Goal: Task Accomplishment & Management: Use online tool/utility

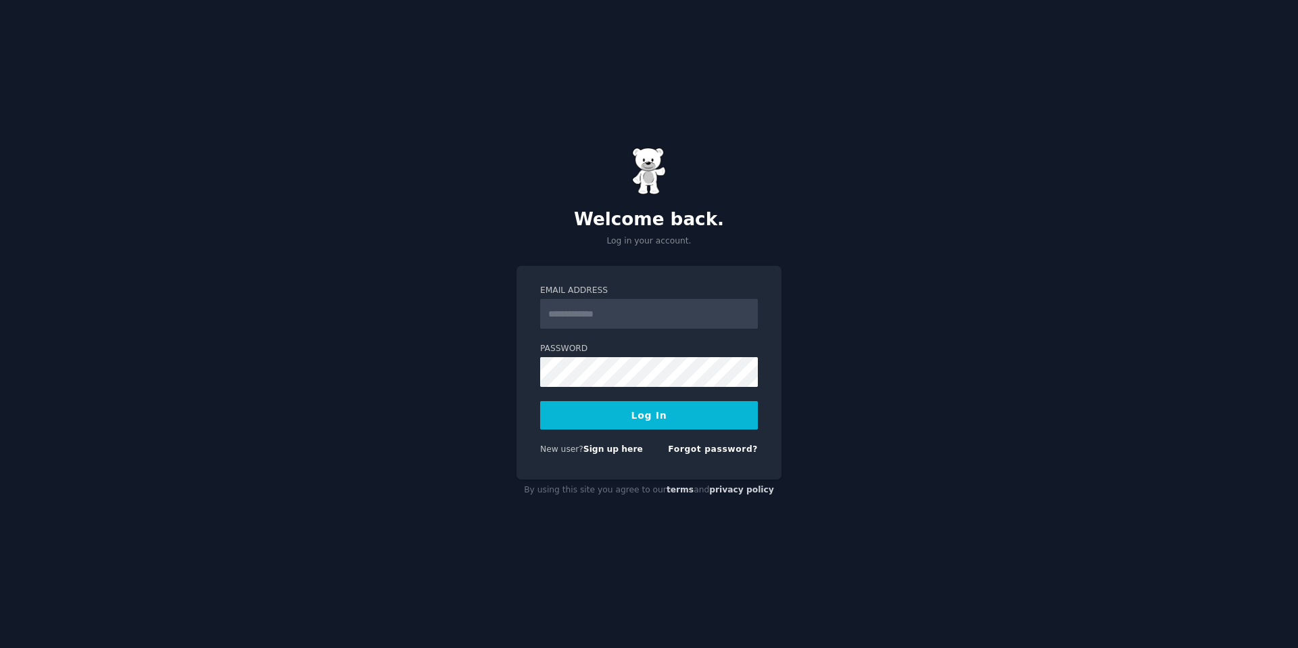
click at [626, 314] on input "Email Address" at bounding box center [649, 314] width 218 height 30
click at [594, 347] on label "Password" at bounding box center [649, 349] width 218 height 12
type input "**********"
click at [642, 404] on button "Log In" at bounding box center [649, 415] width 218 height 28
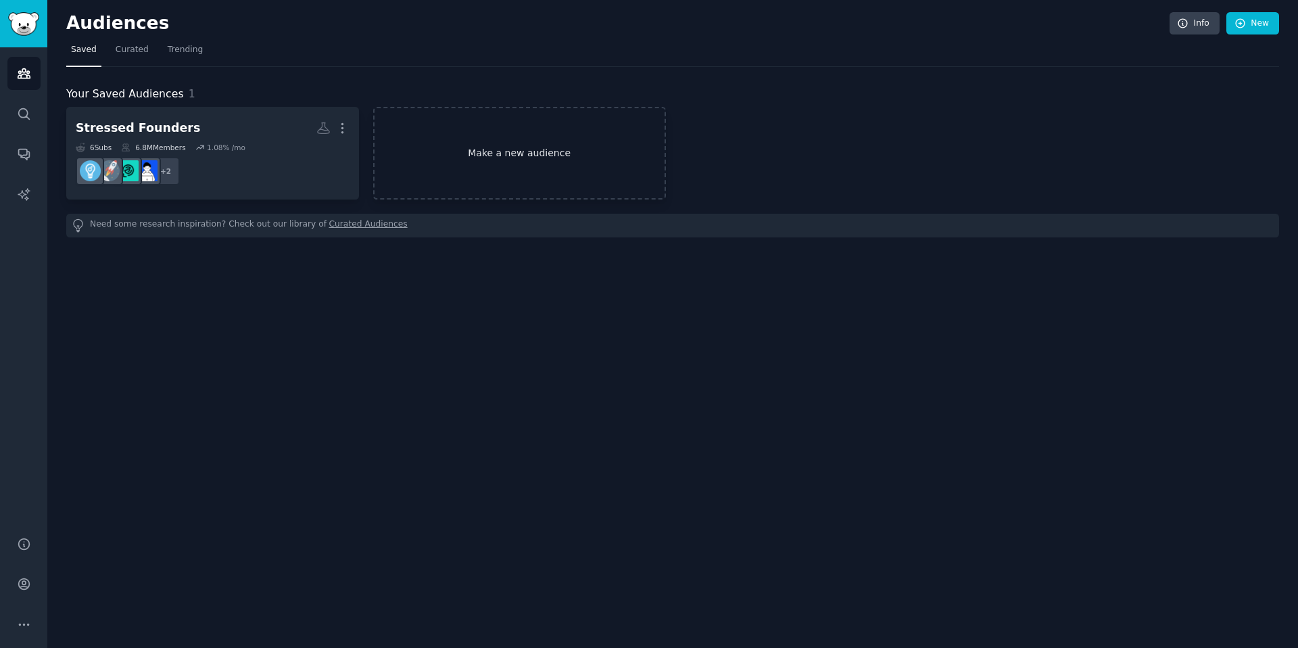
click at [467, 150] on link "Make a new audience" at bounding box center [519, 153] width 293 height 93
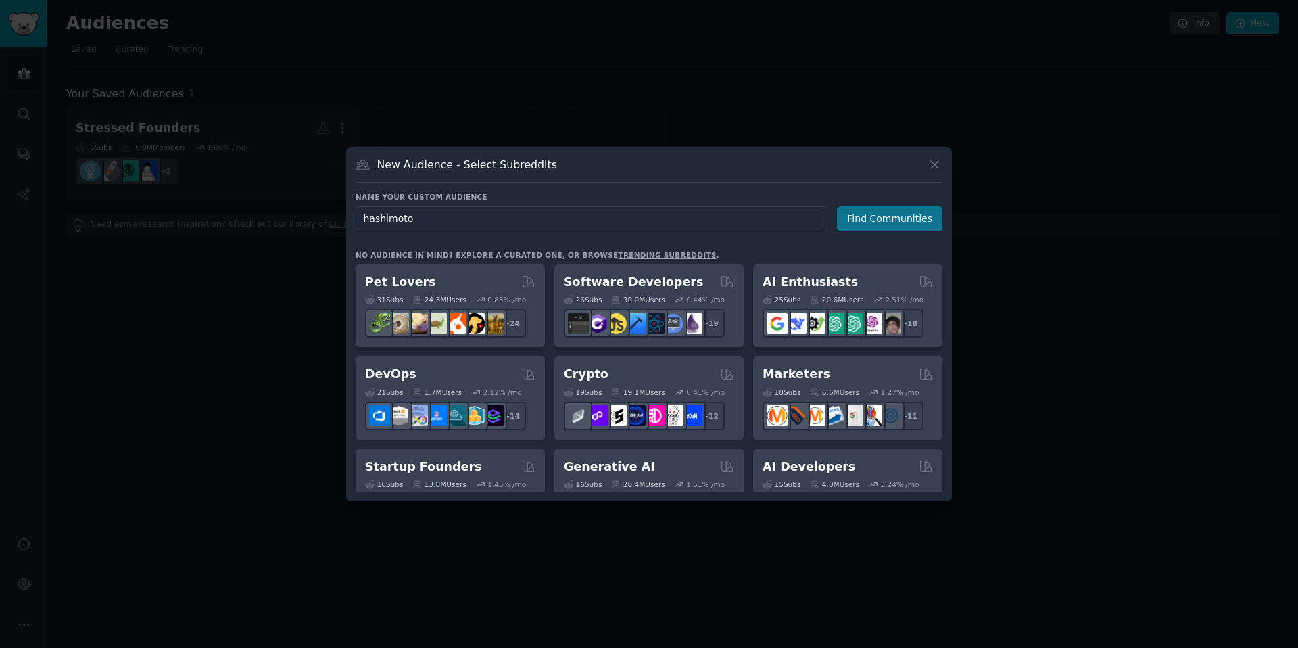
type input "hashimoto"
click at [925, 226] on button "Find Communities" at bounding box center [889, 218] width 105 height 25
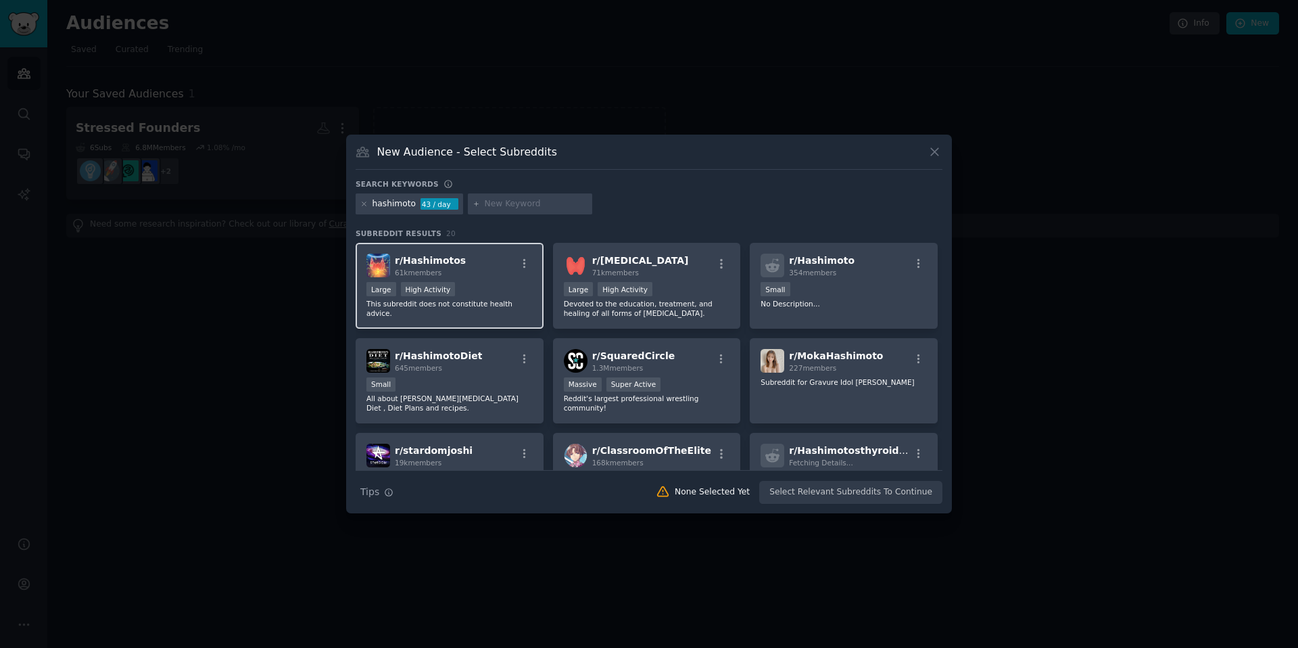
click at [480, 287] on div "Large High Activity" at bounding box center [449, 290] width 166 height 17
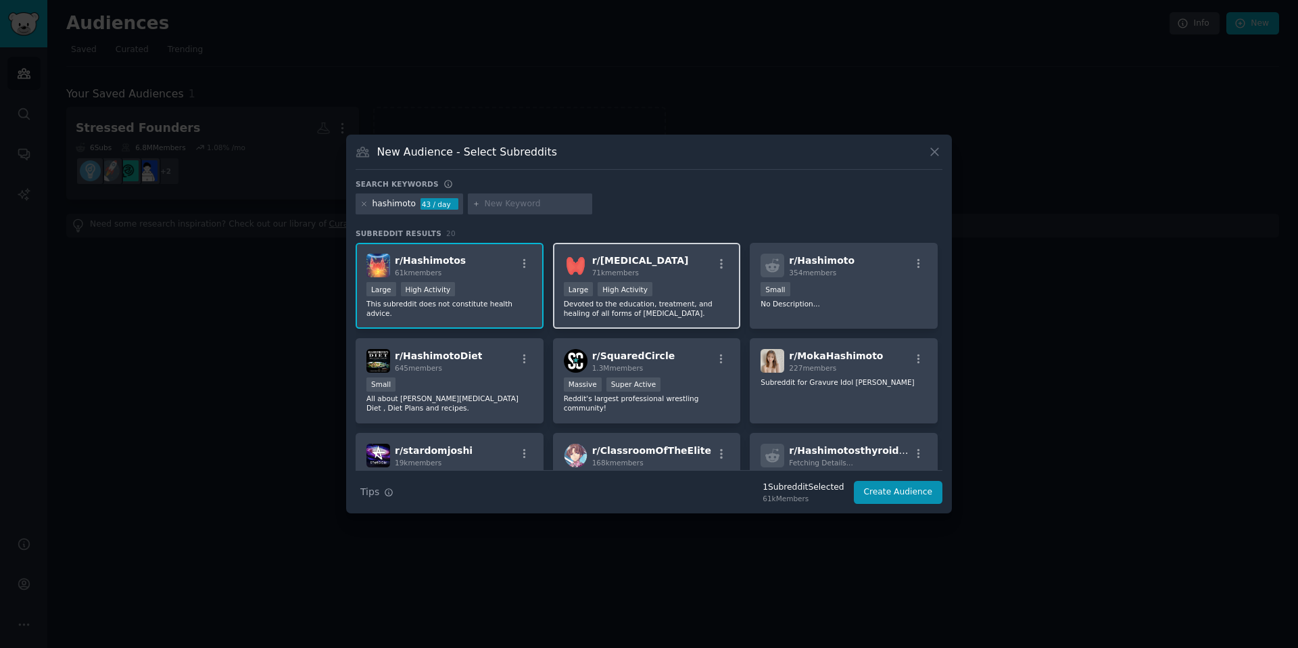
click at [691, 300] on p "Devoted to the education, treatment, and healing of all forms of [MEDICAL_DATA]." at bounding box center [647, 308] width 166 height 19
click at [903, 499] on button "Create Audience" at bounding box center [898, 492] width 89 height 23
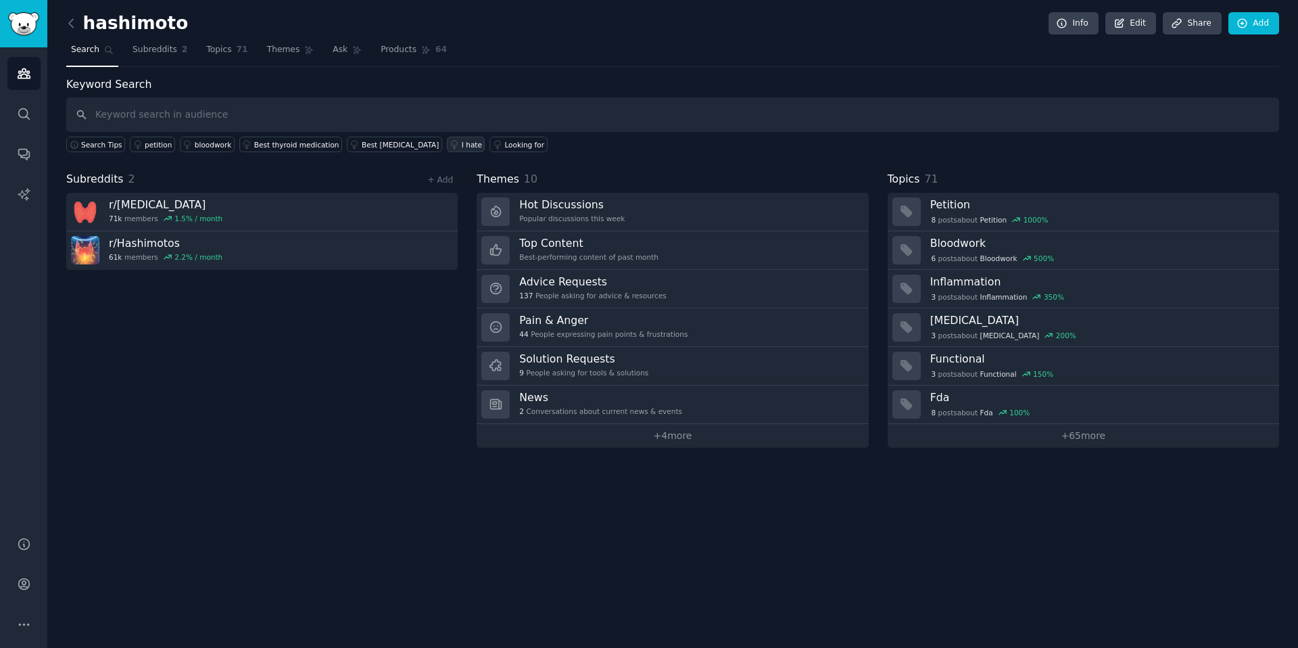
click at [449, 144] on icon at bounding box center [453, 144] width 9 height 9
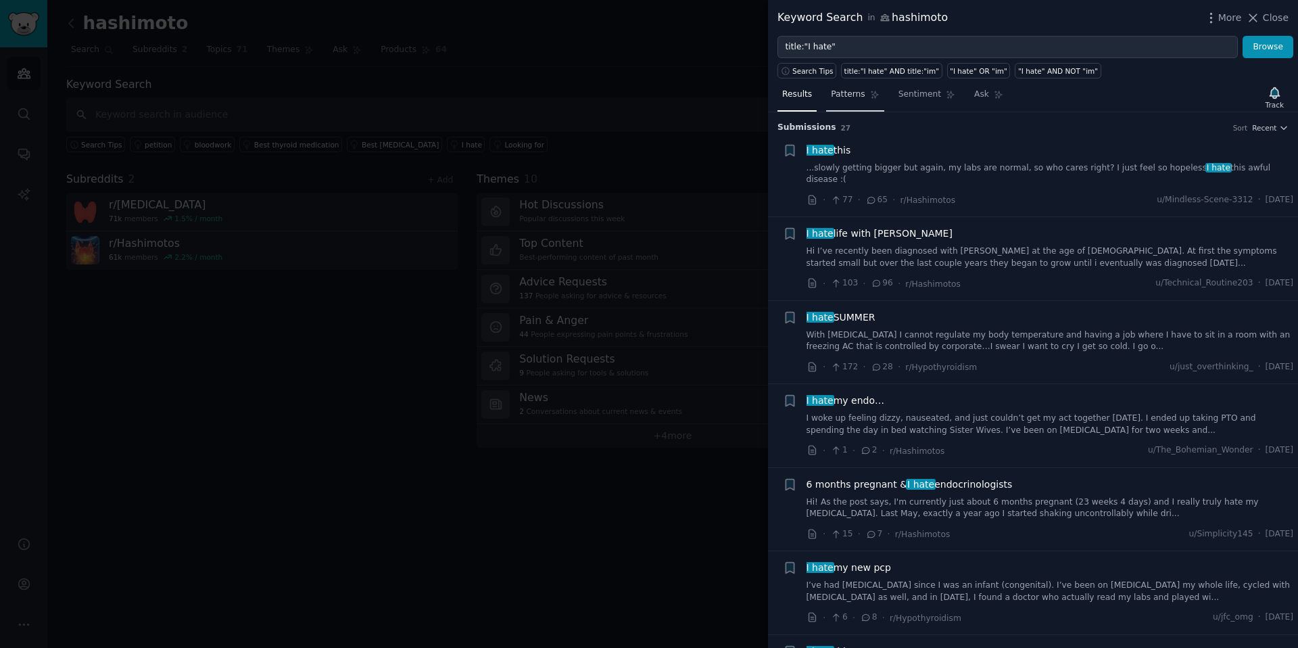
click at [852, 95] on span "Patterns" at bounding box center [848, 95] width 34 height 12
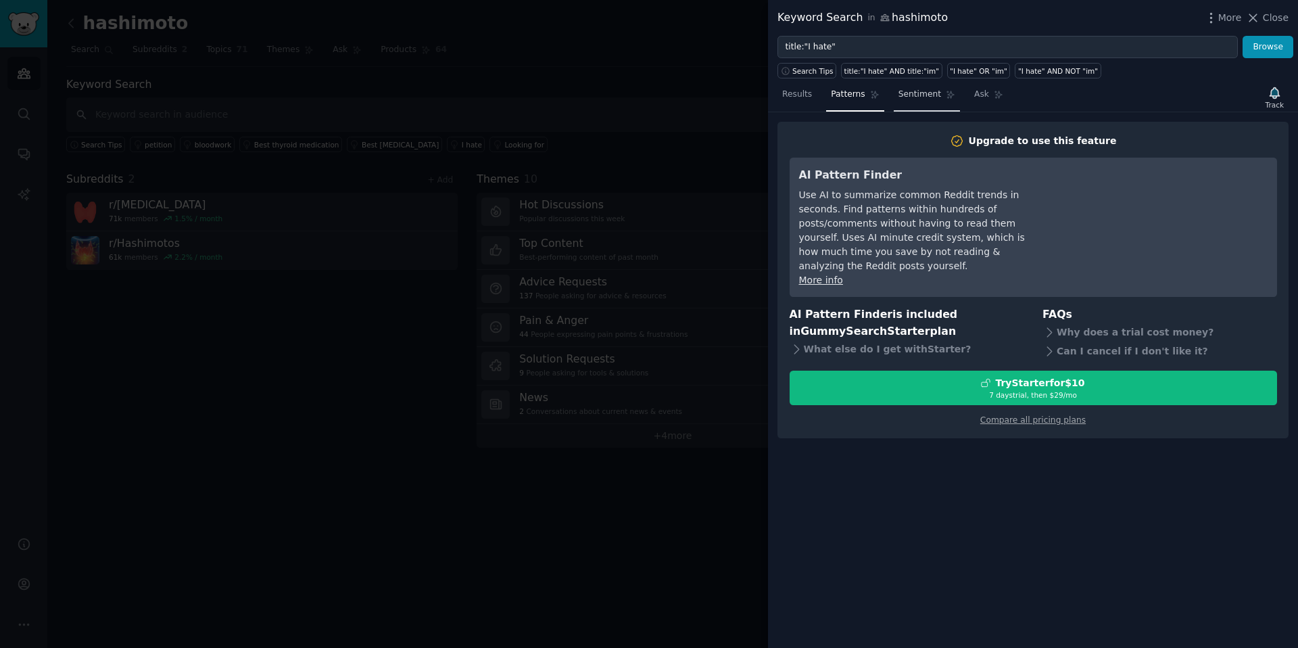
click at [909, 99] on span "Sentiment" at bounding box center [919, 95] width 43 height 12
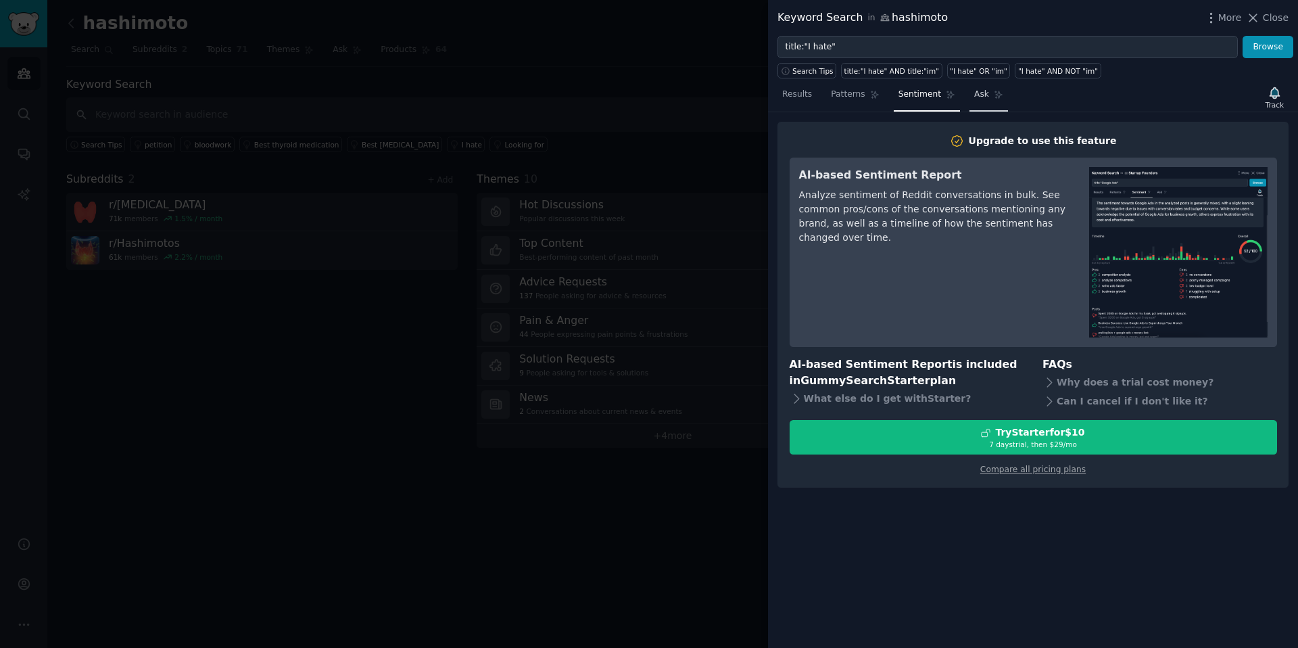
click at [981, 98] on span "Ask" at bounding box center [981, 95] width 15 height 12
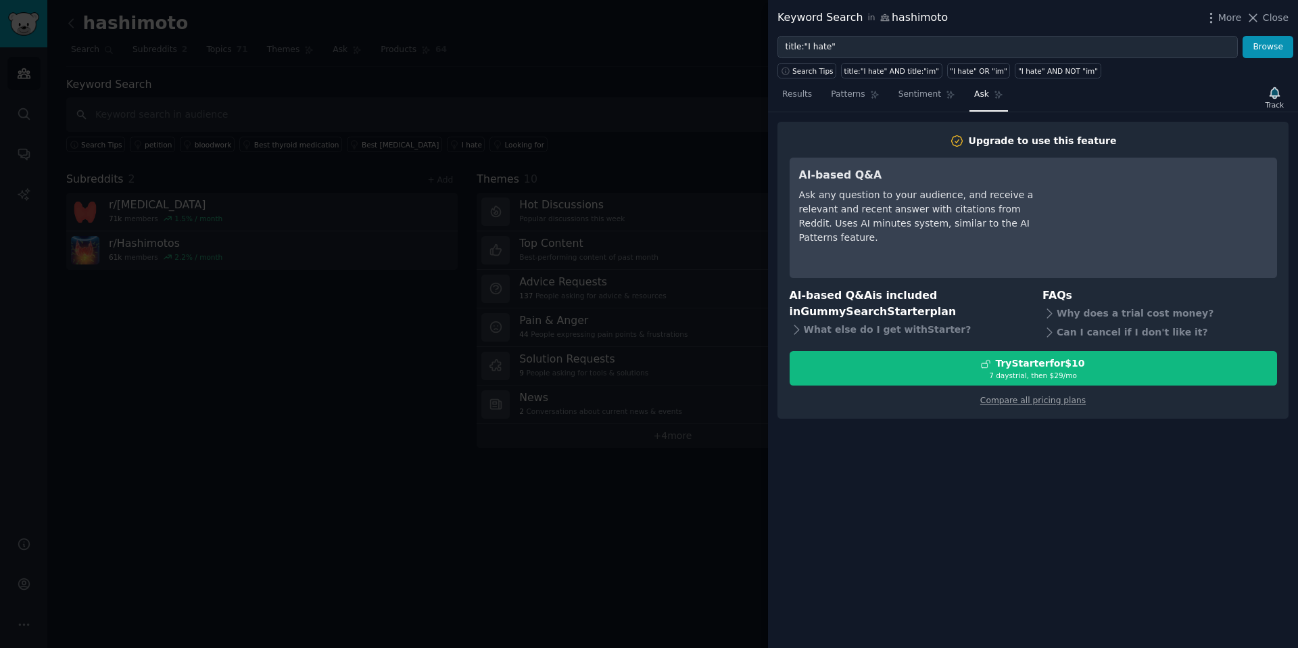
click at [394, 358] on div at bounding box center [649, 324] width 1298 height 648
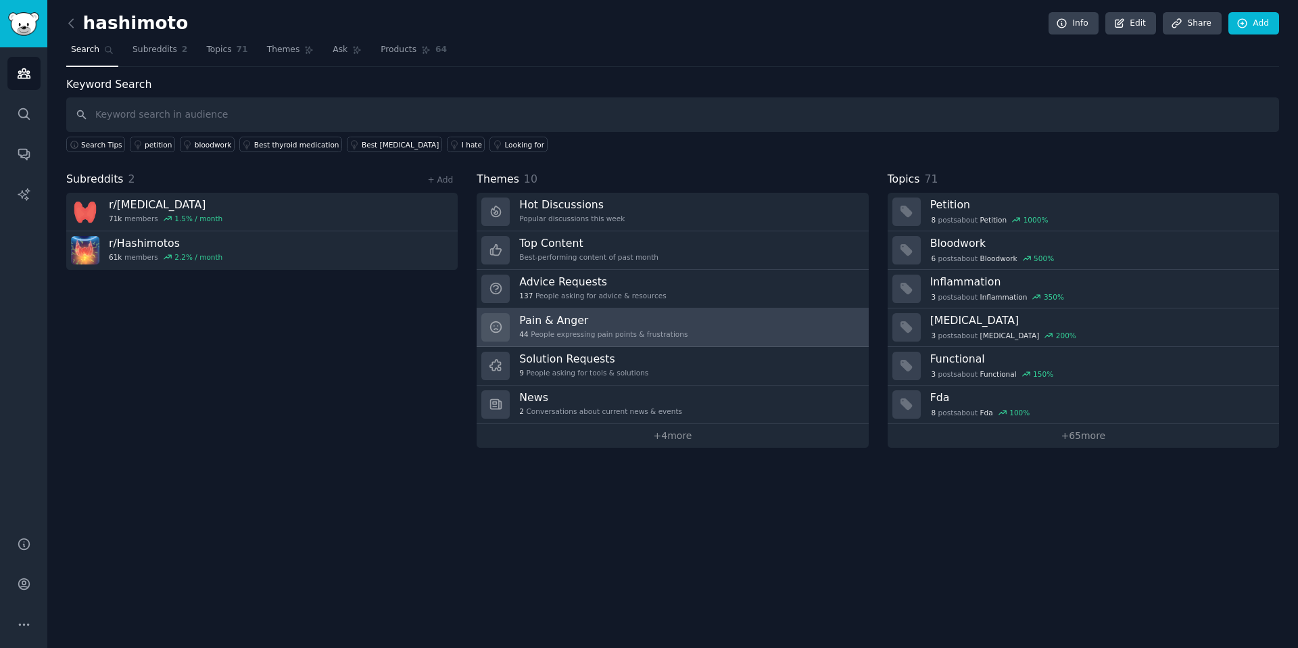
click at [609, 319] on h3 "Pain & Anger" at bounding box center [603, 320] width 168 height 14
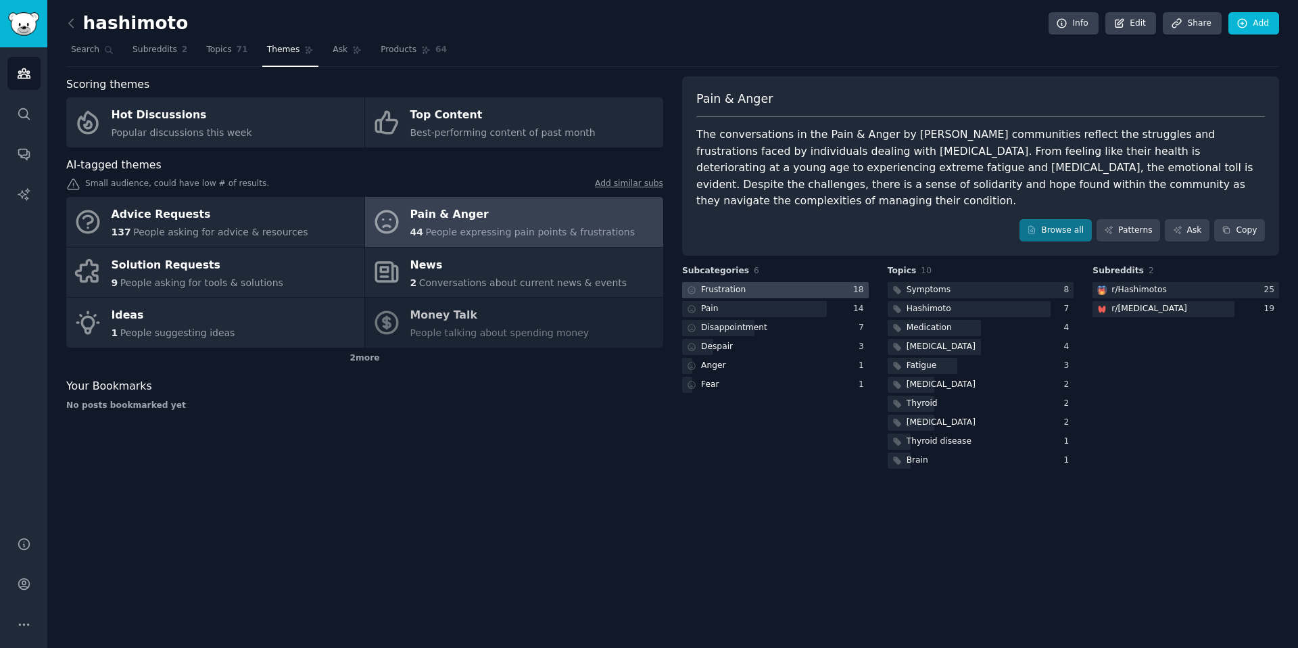
click at [725, 284] on div "Frustration" at bounding box center [723, 290] width 45 height 12
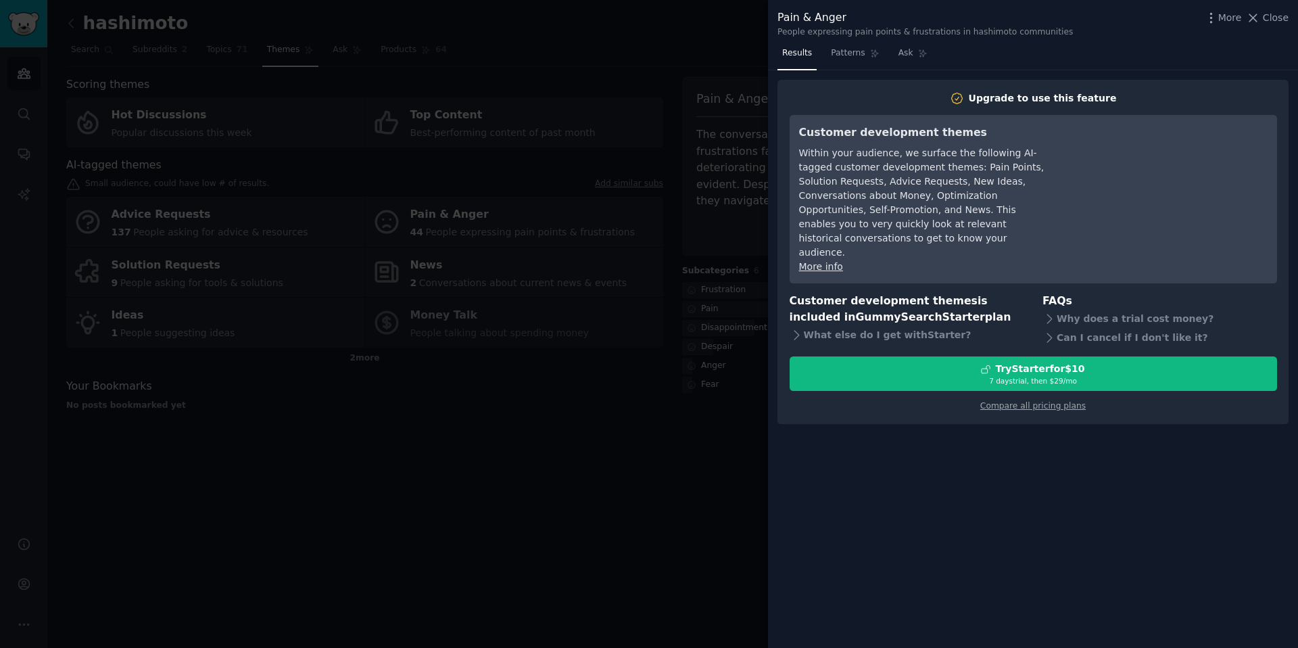
click at [641, 389] on div at bounding box center [649, 324] width 1298 height 648
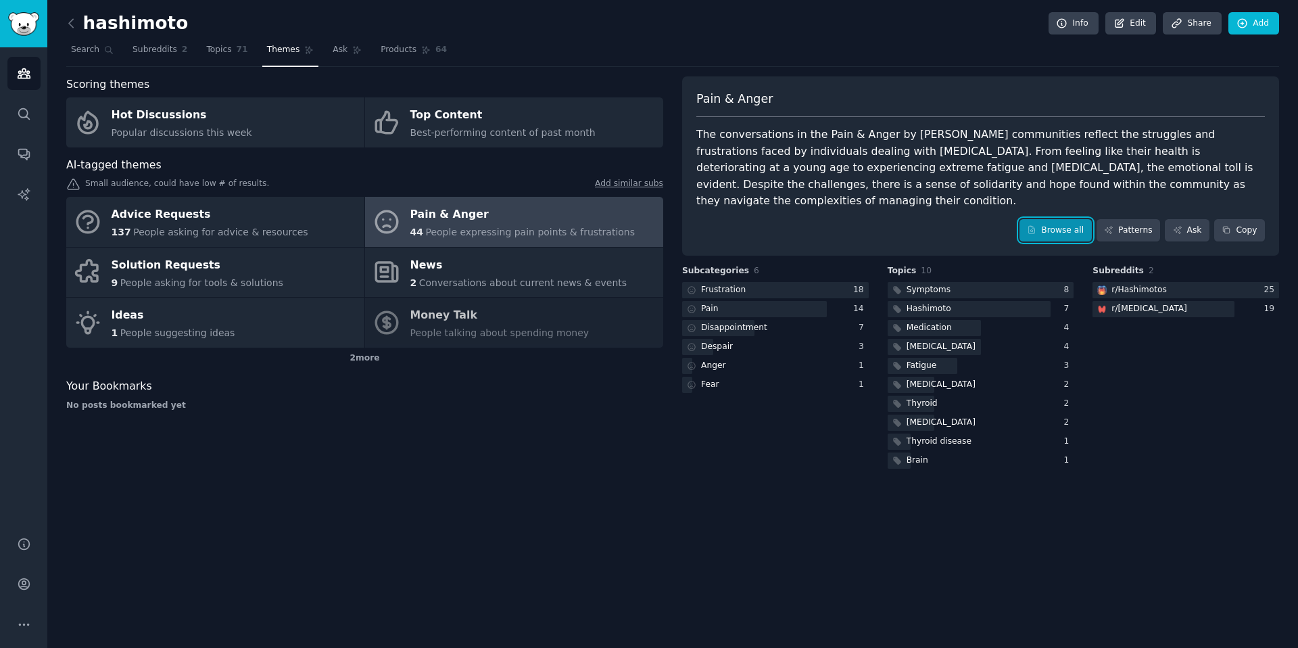
click at [1061, 219] on link "Browse all" at bounding box center [1055, 230] width 72 height 23
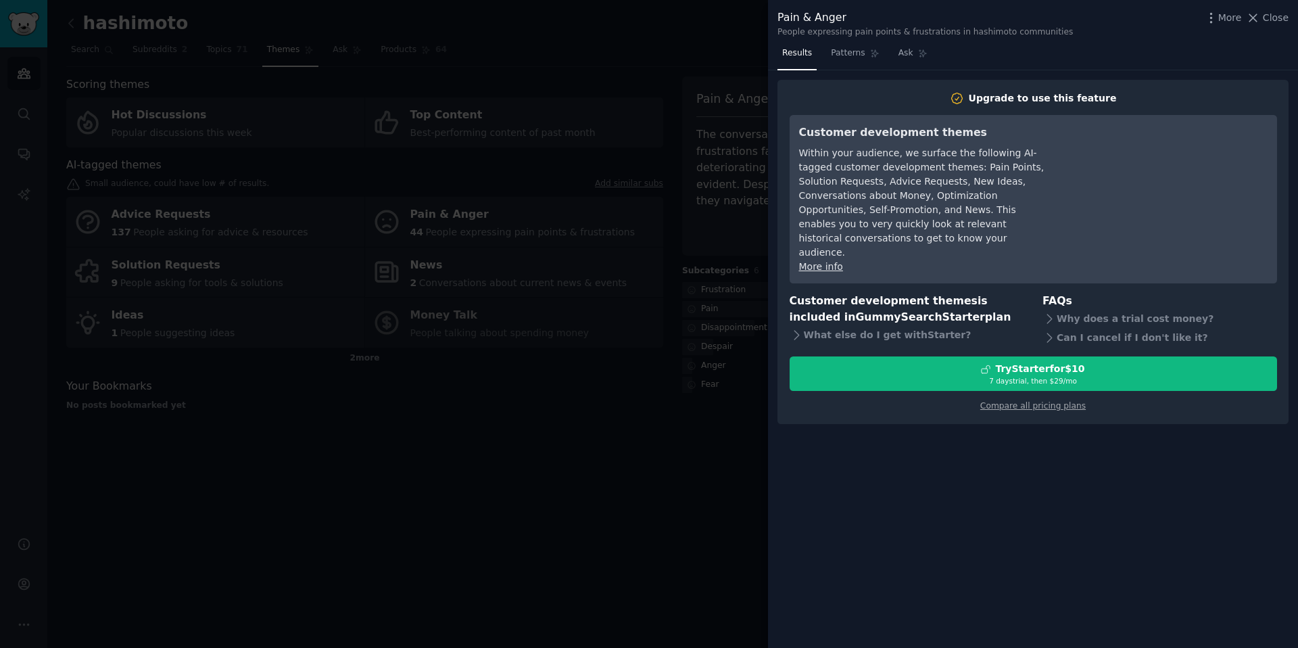
click at [681, 414] on div at bounding box center [649, 324] width 1298 height 648
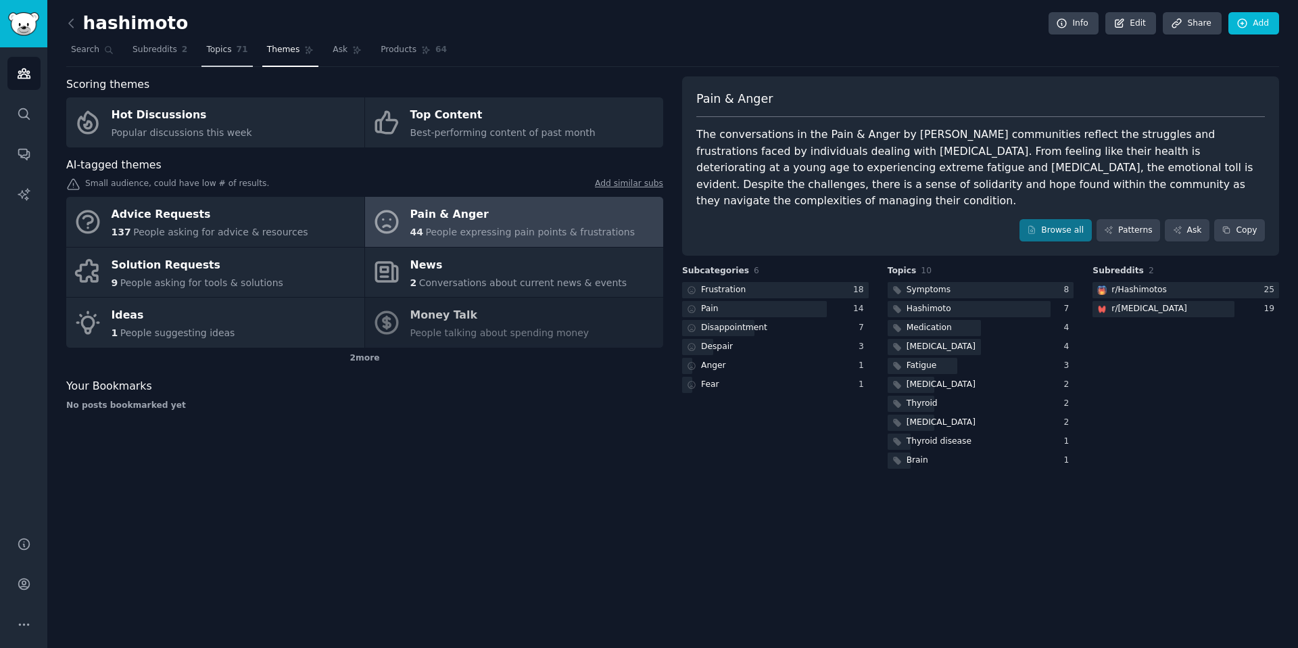
click at [231, 55] on link "Topics 71" at bounding box center [226, 53] width 51 height 28
